Goal: Task Accomplishment & Management: Complete application form

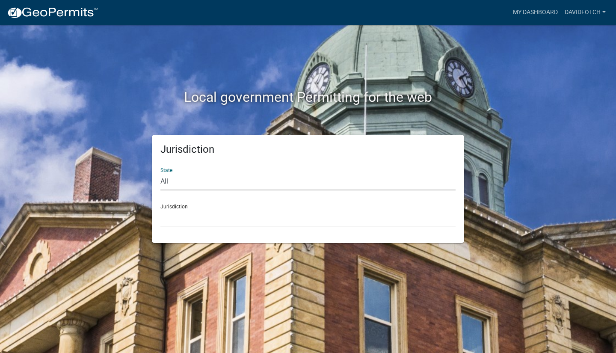
select select "[US_STATE]"
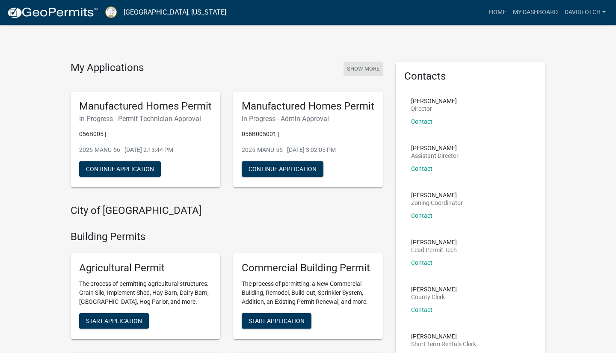
click at [368, 69] on button "Show More" at bounding box center [362, 69] width 39 height 14
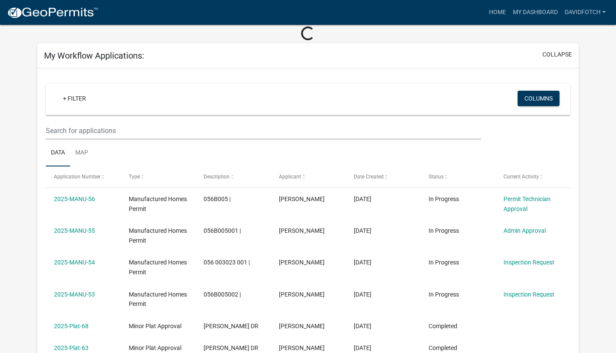
scroll to position [41, 0]
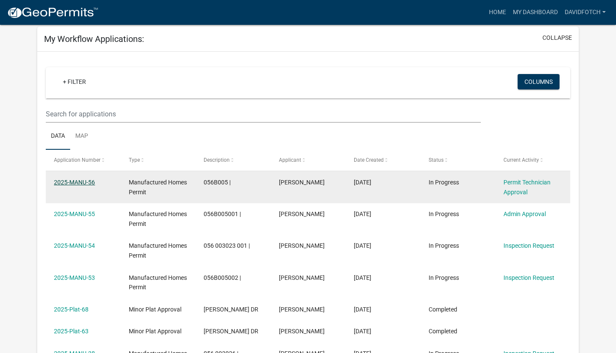
click at [83, 181] on link "2025-MANU-56" at bounding box center [74, 182] width 41 height 7
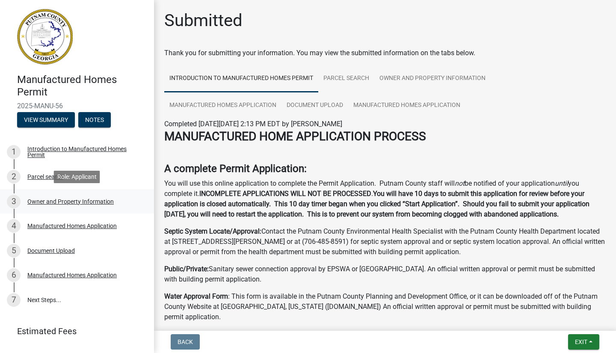
click at [86, 199] on div "Owner and Property Information" at bounding box center [70, 201] width 86 height 6
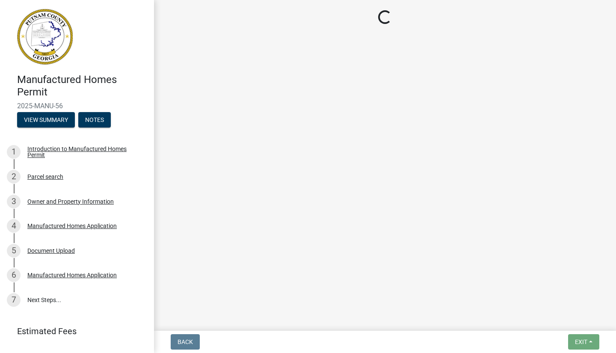
select select "34fe85c2-5f76-4343-b6bb-8ca387e0bed7"
select select "ece5c1a9-df30-4702-9587-5deee23533b7"
select select "6f1acead-4b1a-4680-ba5d-beeb03d30465"
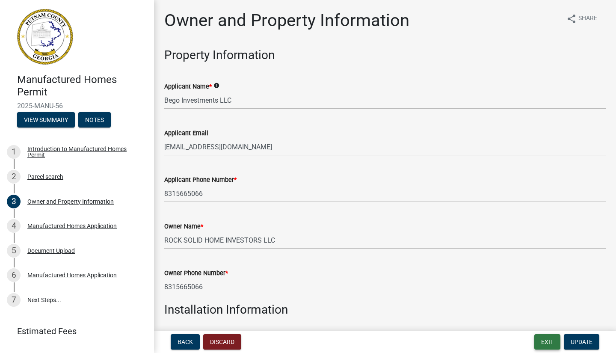
click at [543, 304] on button "Exit" at bounding box center [547, 341] width 26 height 15
